Goal: Task Accomplishment & Management: Manage account settings

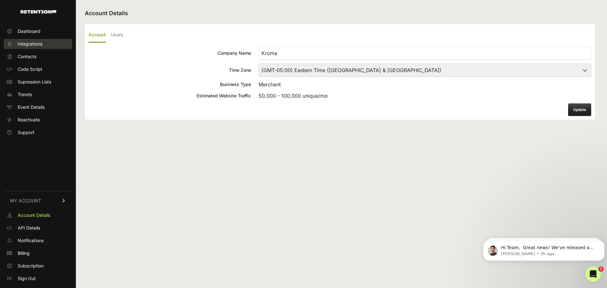
click at [37, 43] on span "Integrations" at bounding box center [30, 44] width 25 height 6
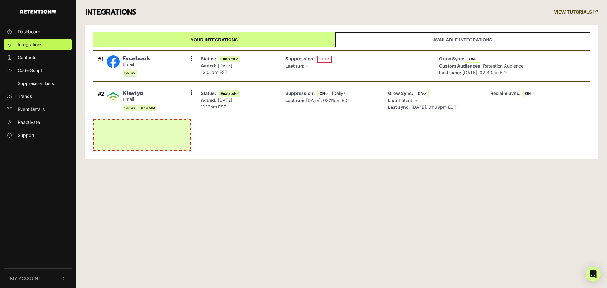
click at [144, 138] on icon "button" at bounding box center [142, 135] width 9 height 10
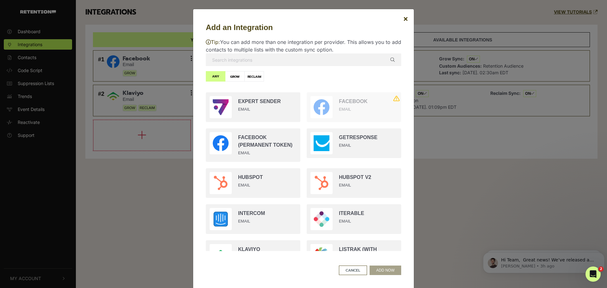
scroll to position [384, 0]
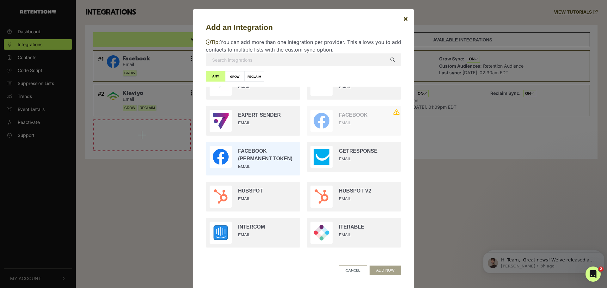
click at [273, 153] on input "radio" at bounding box center [253, 159] width 101 height 40
radio input "true"
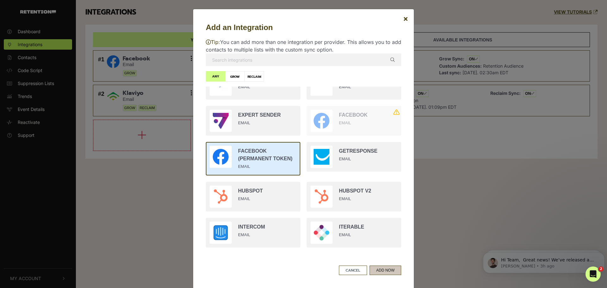
click at [392, 269] on button "ADD NOW" at bounding box center [386, 270] width 32 height 9
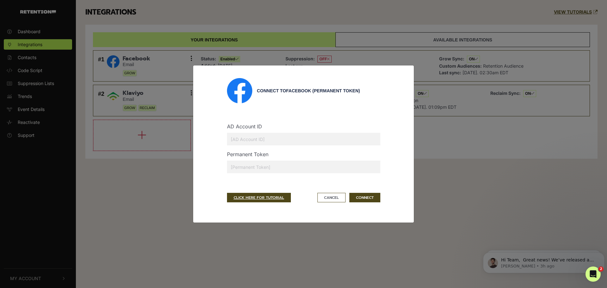
click at [245, 141] on input "text" at bounding box center [303, 139] width 153 height 13
click at [243, 166] on input "text" at bounding box center [303, 167] width 153 height 13
click at [245, 169] on input "text" at bounding box center [303, 167] width 153 height 13
paste input "EAALJNb0nDNQBPnlTxjUaRQIpaqZAnVq0ExEKf99RXiKFLWahjtVkWggzyqdA7SFC0ZB1BeG1PnMYKZ…"
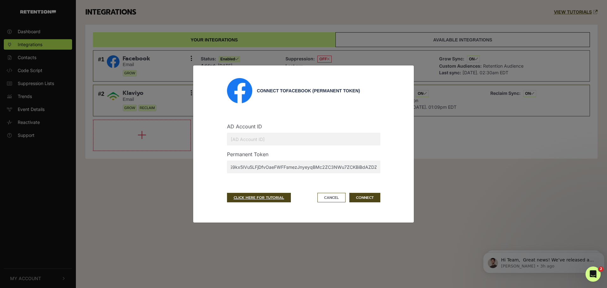
type input "EAALJNb0nDNQBPnlTxjUaRQIpaqZAnVq0ExEKf99RXiKFLWahjtVkWggzyqdA7SFC0ZB1BeG1PnMYKZ…"
click at [248, 138] on input "text" at bounding box center [303, 139] width 153 height 13
click at [235, 139] on input "text" at bounding box center [303, 139] width 153 height 13
click at [254, 142] on input "text" at bounding box center [303, 139] width 153 height 13
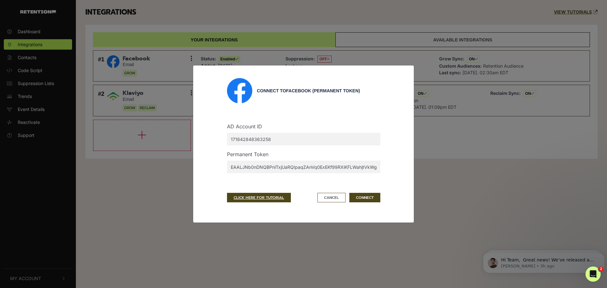
click at [297, 142] on input "171842848363258" at bounding box center [303, 139] width 153 height 13
type input "171842848363258"
click at [368, 198] on button "CONNECT" at bounding box center [364, 197] width 31 height 9
click at [32, 171] on div "Connect to Facebook (Permanent Token) AD Account ID 171842848363258 Permanent T…" at bounding box center [303, 144] width 607 height 288
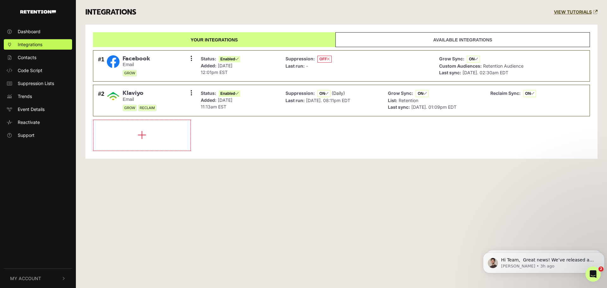
click at [44, 276] on button "My Account" at bounding box center [38, 278] width 68 height 19
click at [37, 208] on span "Account Details" at bounding box center [34, 211] width 33 height 7
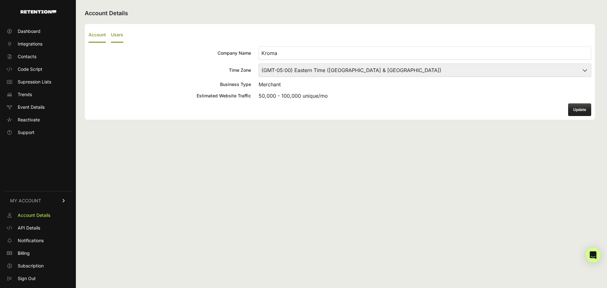
click at [121, 34] on label "Users" at bounding box center [117, 35] width 12 height 15
click at [0, 0] on input "Users" at bounding box center [0, 0] width 0 height 0
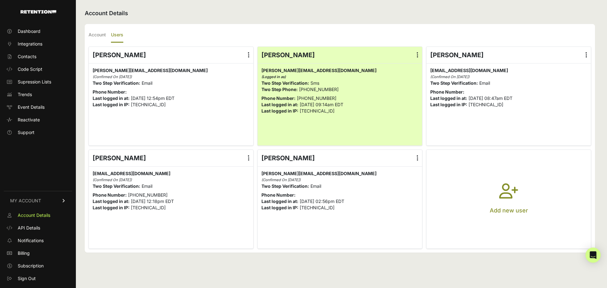
click at [507, 190] on icon "button" at bounding box center [508, 194] width 19 height 23
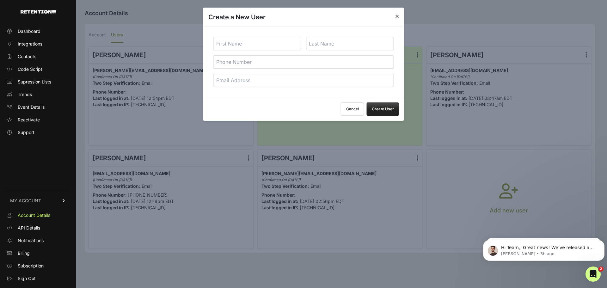
drag, startPoint x: 280, startPoint y: 43, endPoint x: 283, endPoint y: 44, distance: 3.4
click at [280, 43] on input "text" at bounding box center [257, 43] width 88 height 13
type input "Aaron"
type input "Rodal"
type input "a"
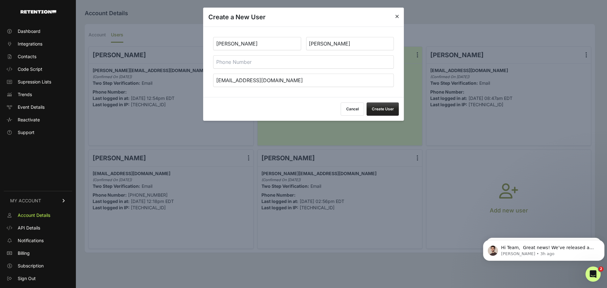
type input "arodal@me.com"
click at [385, 107] on button "Create User" at bounding box center [383, 108] width 32 height 13
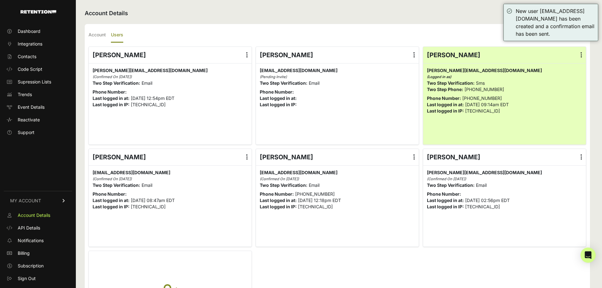
click at [415, 54] on icon at bounding box center [415, 55] width 2 height 6
click at [0, 0] on input "radio" at bounding box center [0, 0] width 0 height 0
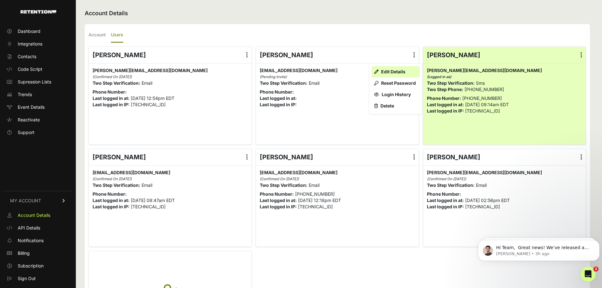
click at [401, 72] on link "Edit Details" at bounding box center [396, 71] width 48 height 11
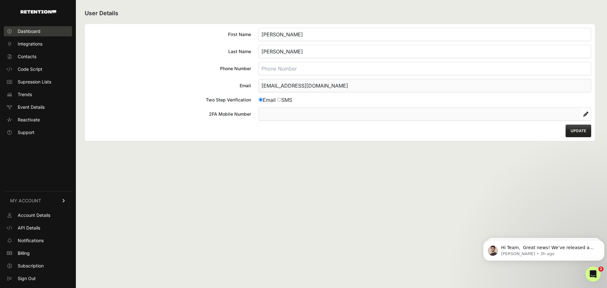
click at [37, 29] on span "Dashboard" at bounding box center [29, 31] width 23 height 6
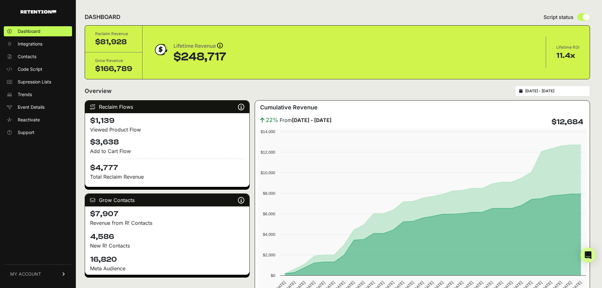
click at [33, 274] on span "MY ACCOUNT" at bounding box center [25, 274] width 31 height 6
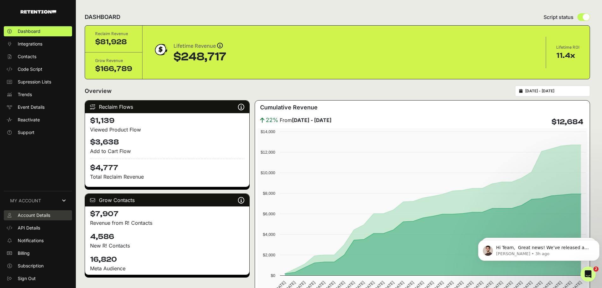
click at [50, 215] on span "Account Details" at bounding box center [34, 215] width 33 height 6
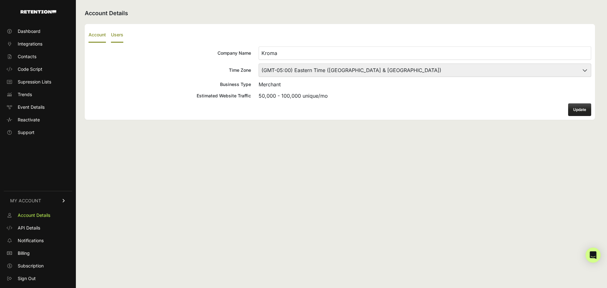
click at [115, 35] on label "Users" at bounding box center [117, 35] width 12 height 15
click at [0, 0] on input "Users" at bounding box center [0, 0] width 0 height 0
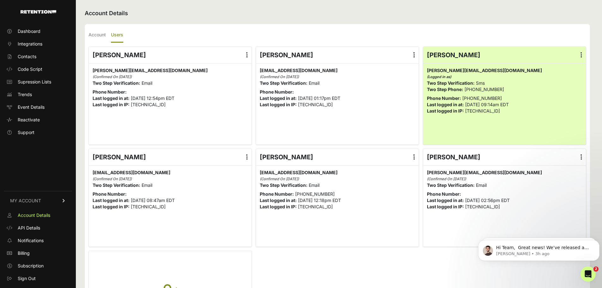
click at [415, 52] on label at bounding box center [414, 55] width 9 height 16
click at [0, 0] on input "radio" at bounding box center [0, 0] width 0 height 0
click at [380, 46] on li "Aaron Rodal Edit Details Reset Password Login History Delete arodal@me.com arod…" at bounding box center [337, 95] width 163 height 98
click at [34, 46] on span "Integrations" at bounding box center [30, 44] width 25 height 6
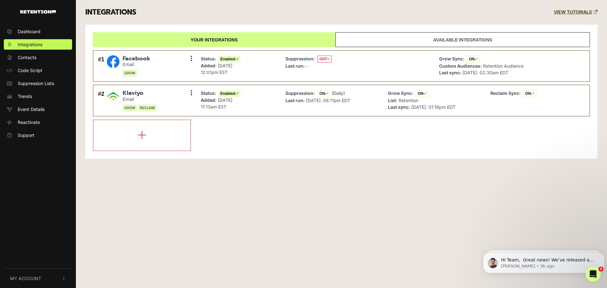
click at [463, 39] on link "Available integrations" at bounding box center [462, 39] width 255 height 15
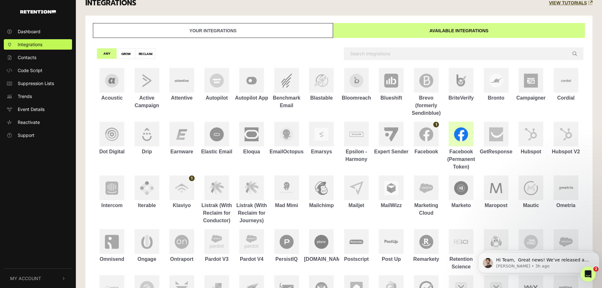
scroll to position [9, 0]
click at [458, 132] on img at bounding box center [461, 134] width 14 height 14
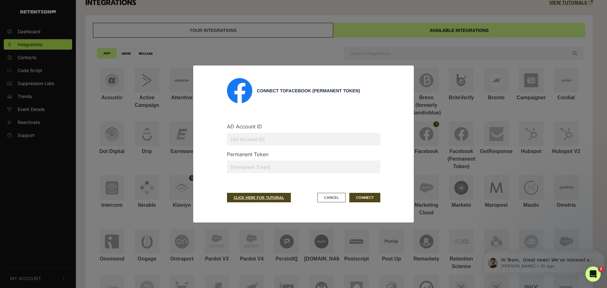
click at [271, 143] on input "text" at bounding box center [303, 139] width 153 height 13
type input "171842848363258"
click at [262, 168] on input "text" at bounding box center [303, 167] width 153 height 13
type input "EAALJNb0nDNQBPnlTxjUaRQIpaqZAnVq0ExEKf99RXiKFLWahjtVkWggzyqdA7SFC0ZB1BeG1PnMYKZ…"
click at [263, 197] on link "CLICK HERE FOR TUTORIAL" at bounding box center [259, 197] width 64 height 9
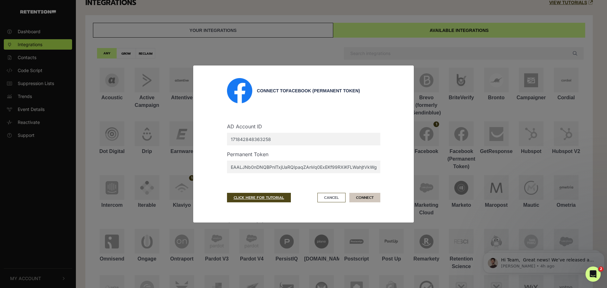
click at [364, 198] on button "CONNECT" at bounding box center [364, 197] width 31 height 9
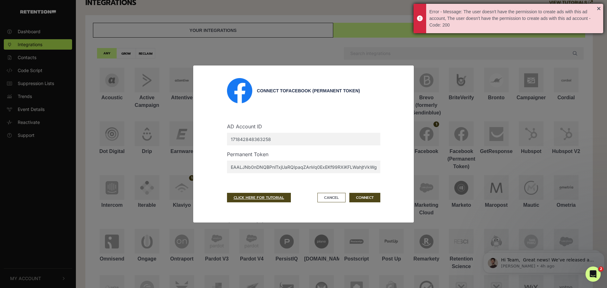
click at [598, 7] on div "Error - Message: The user doesn't have the permission to create ads with this a…" at bounding box center [509, 18] width 190 height 29
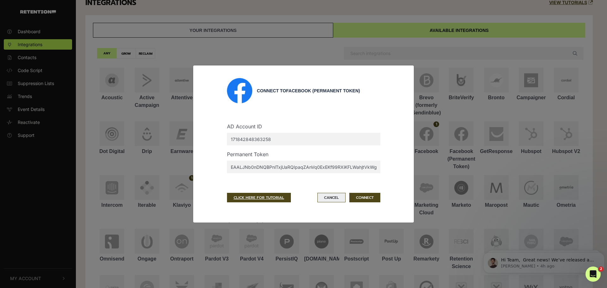
click at [329, 195] on button "Cancel" at bounding box center [331, 197] width 28 height 9
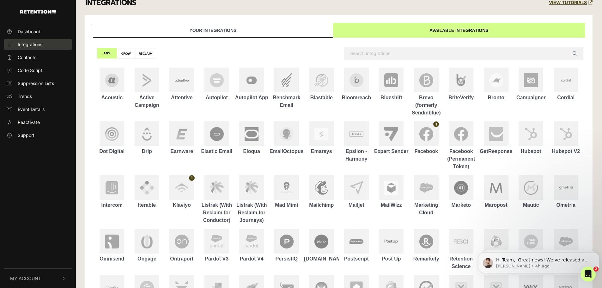
click at [37, 45] on span "Integrations" at bounding box center [30, 44] width 25 height 7
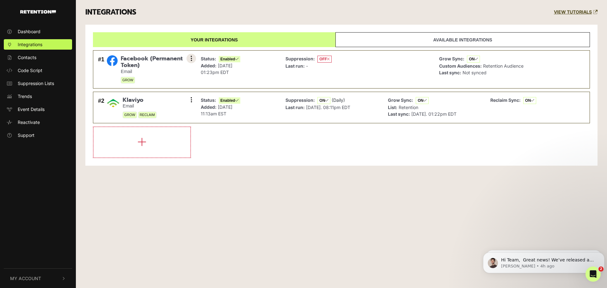
click at [192, 60] on icon at bounding box center [192, 58] width 2 height 6
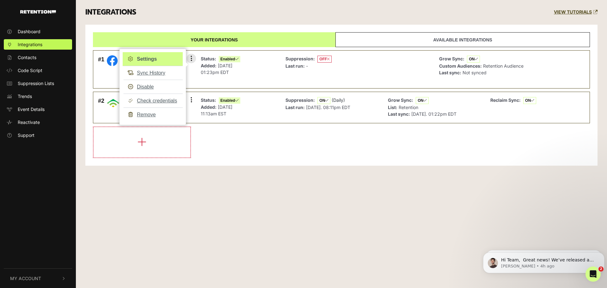
click at [142, 59] on link "Settings" at bounding box center [153, 59] width 60 height 14
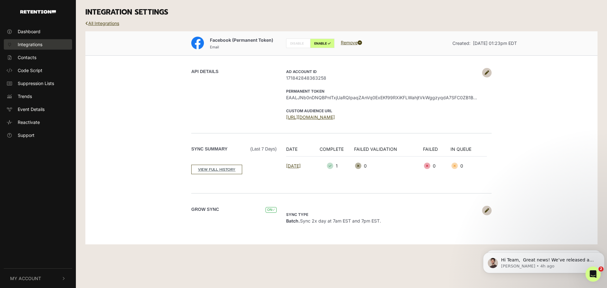
click at [40, 42] on span "Integrations" at bounding box center [30, 44] width 25 height 7
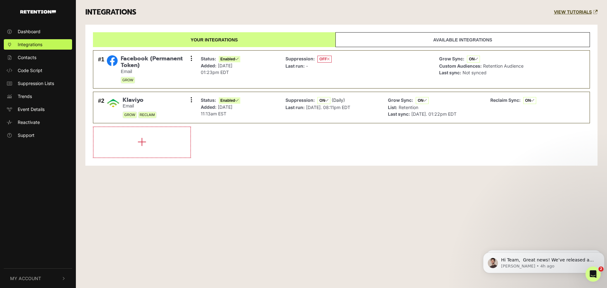
click at [40, 278] on span "My Account" at bounding box center [25, 278] width 31 height 7
click at [37, 212] on span "Account Details" at bounding box center [34, 211] width 33 height 7
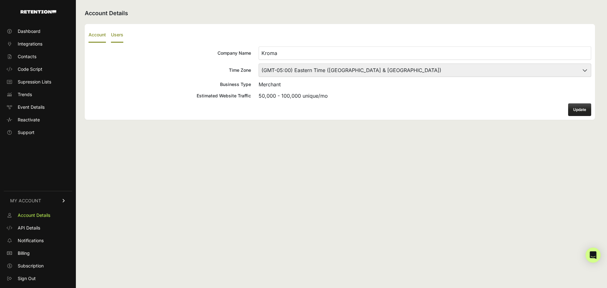
click at [122, 35] on label "Users" at bounding box center [117, 35] width 12 height 15
click at [0, 0] on input "Users" at bounding box center [0, 0] width 0 height 0
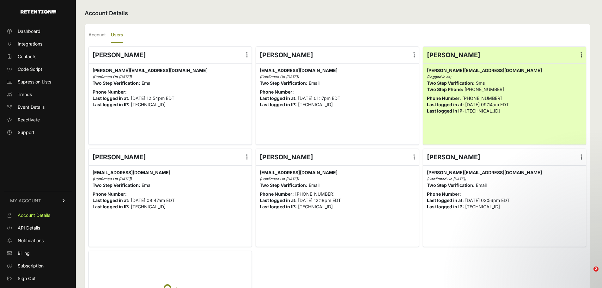
click at [415, 55] on icon at bounding box center [415, 55] width 2 height 6
click at [0, 0] on input "radio" at bounding box center [0, 0] width 0 height 0
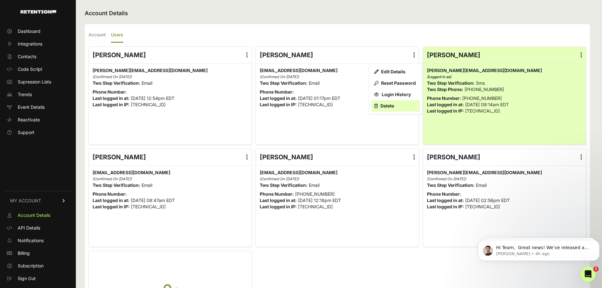
click at [390, 106] on link "Delete" at bounding box center [396, 105] width 48 height 11
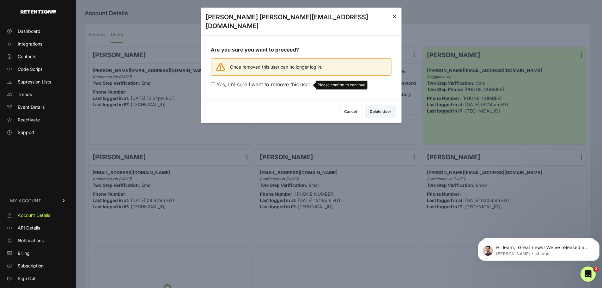
click at [229, 81] on span "Yes, I'm sure I want to remove this user." at bounding box center [264, 84] width 95 height 6
click at [215, 82] on input "Yes, I'm sure I want to remove this user. Please confirm to continue" at bounding box center [213, 84] width 4 height 4
checkbox input "true"
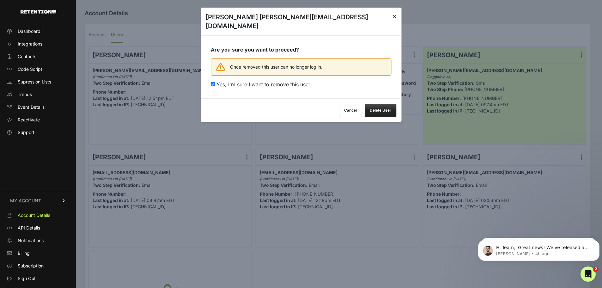
click at [375, 104] on button "Delete User" at bounding box center [381, 110] width 32 height 13
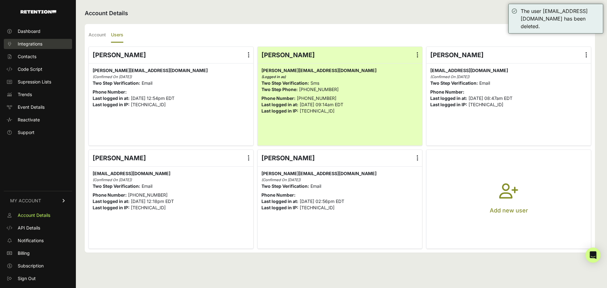
click at [37, 45] on span "Integrations" at bounding box center [30, 44] width 25 height 6
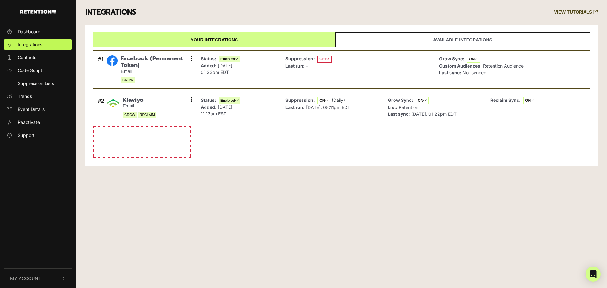
click at [24, 278] on span "My Account" at bounding box center [25, 278] width 31 height 7
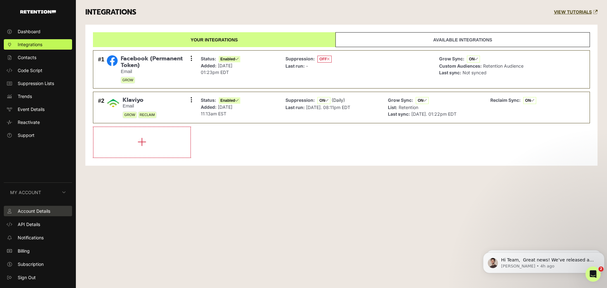
click at [29, 215] on link "Account Details" at bounding box center [38, 211] width 68 height 10
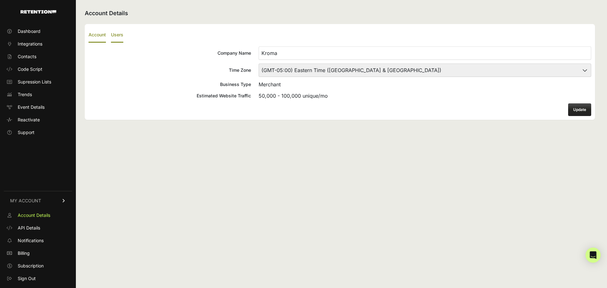
click at [116, 35] on label "Users" at bounding box center [117, 35] width 12 height 15
click at [0, 0] on input "Users" at bounding box center [0, 0] width 0 height 0
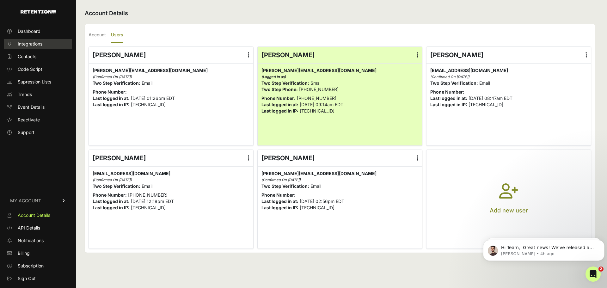
click at [34, 40] on link "Integrations" at bounding box center [38, 44] width 68 height 10
